Goal: Transaction & Acquisition: Purchase product/service

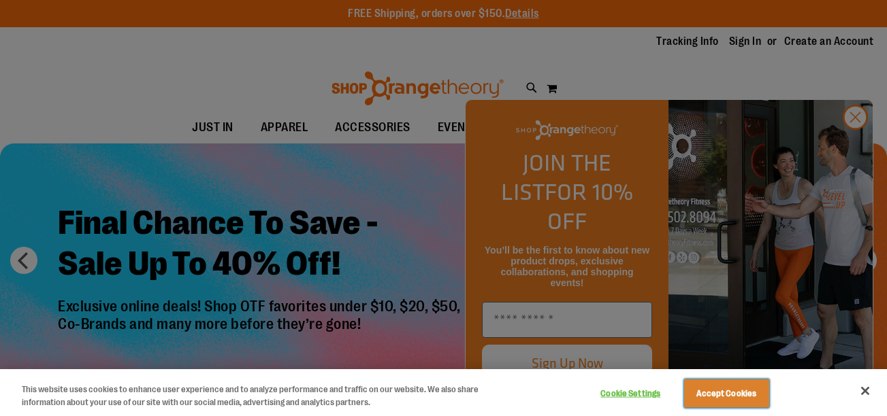
click at [731, 398] on button "Accept Cookies" at bounding box center [726, 394] width 85 height 29
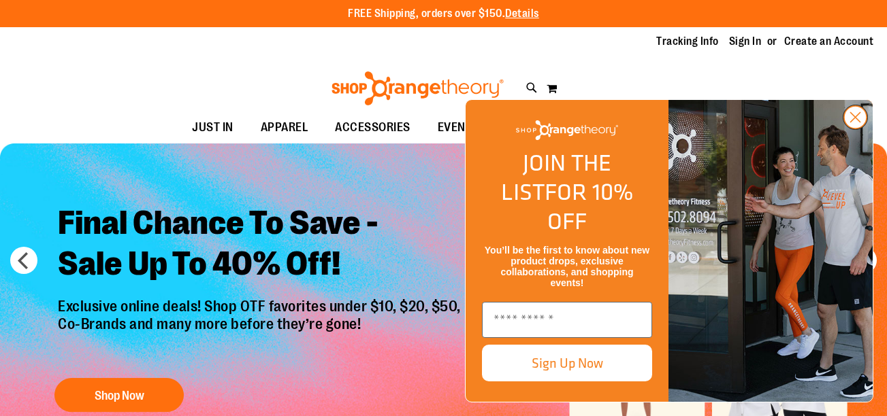
click at [849, 129] on circle "Close dialog" at bounding box center [855, 117] width 22 height 22
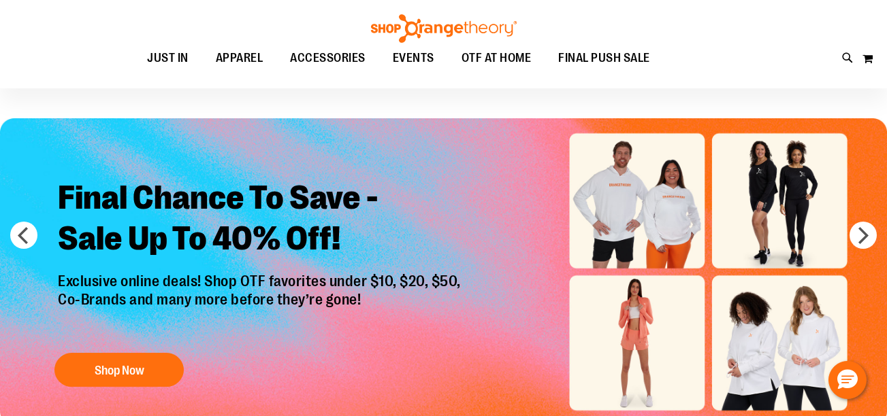
scroll to position [12, 0]
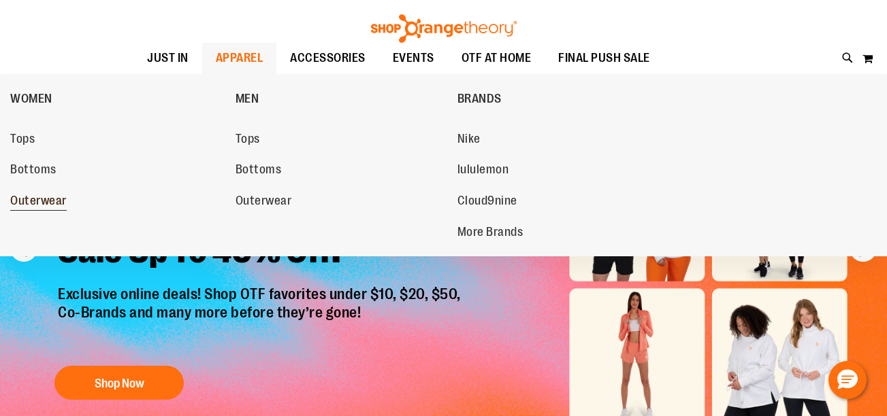
click at [43, 194] on span "Outerwear" at bounding box center [38, 202] width 56 height 17
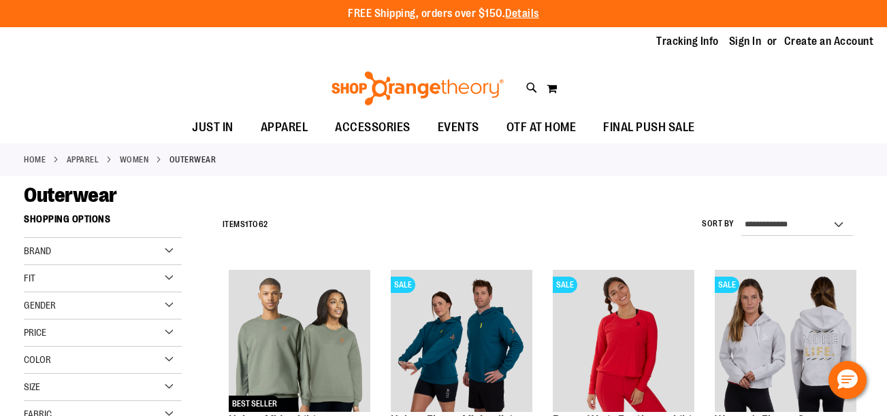
click at [138, 246] on div "Brand" at bounding box center [103, 251] width 158 height 27
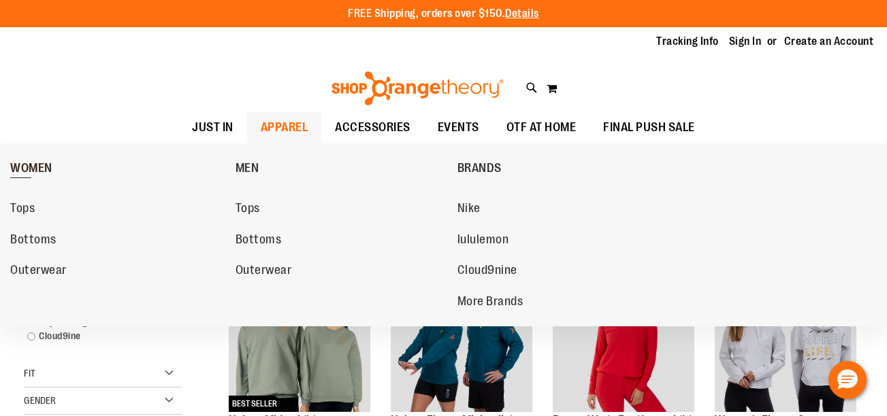
click at [44, 169] on span "WOMEN" at bounding box center [31, 169] width 42 height 17
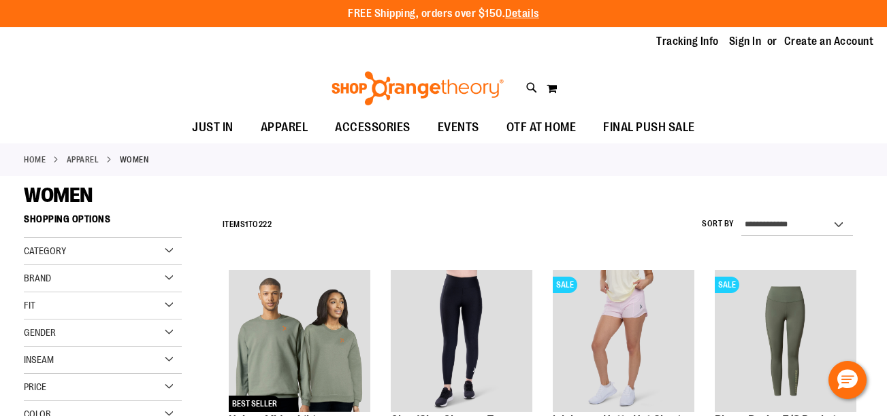
click at [173, 248] on div "Category" at bounding box center [103, 251] width 158 height 27
click at [164, 252] on div "Category" at bounding box center [103, 251] width 158 height 27
click at [169, 276] on div "Brand" at bounding box center [103, 278] width 158 height 27
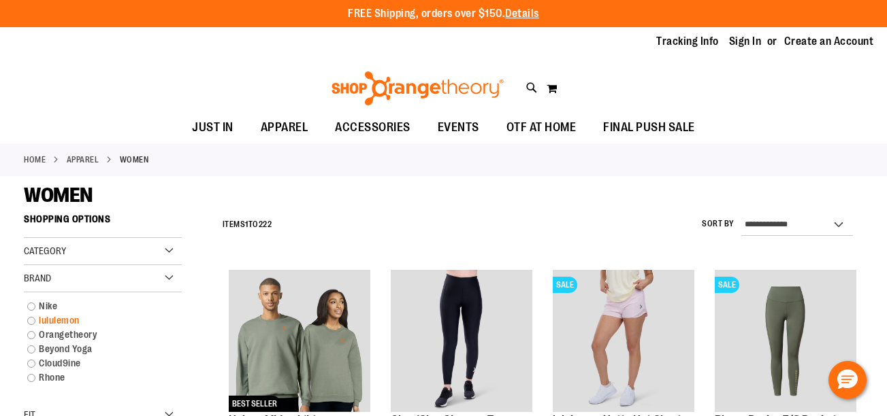
click at [30, 321] on link "lululemon" at bounding box center [96, 321] width 152 height 14
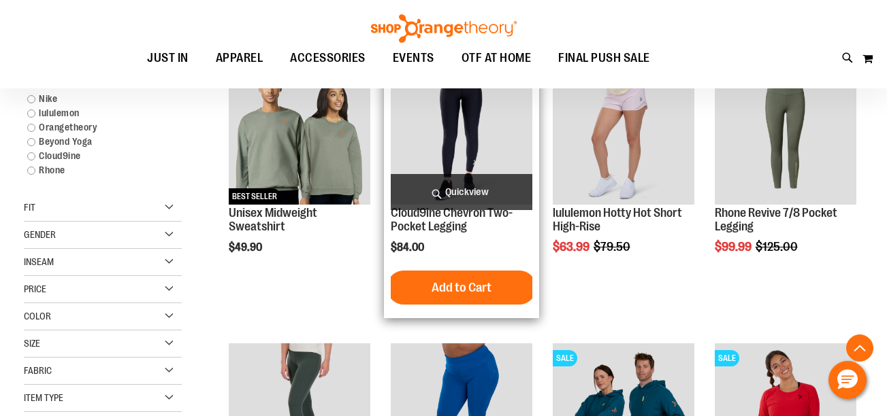
scroll to position [208, 0]
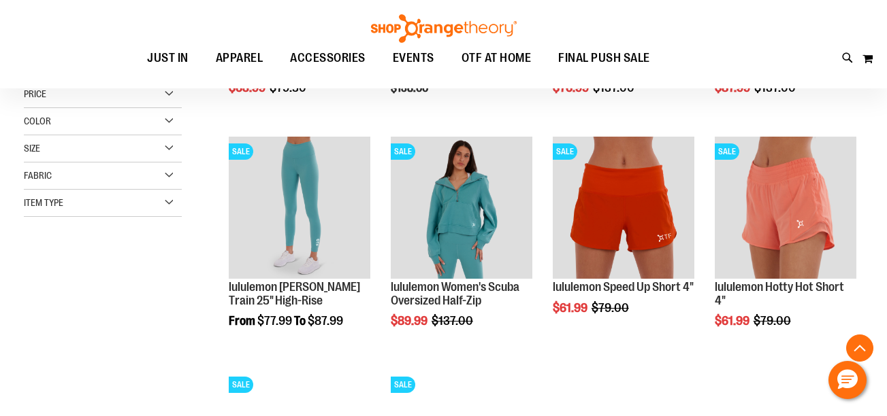
scroll to position [161, 0]
